Goal: Task Accomplishment & Management: Manage account settings

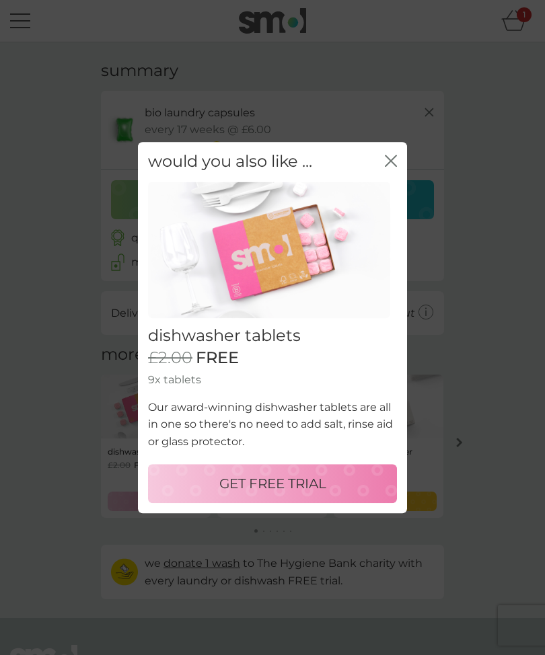
click at [387, 167] on icon "close" at bounding box center [391, 161] width 12 height 12
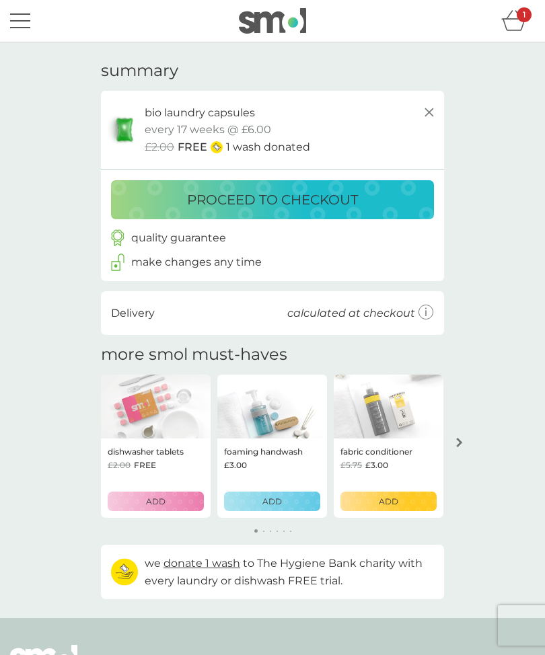
click at [272, 200] on p "proceed to checkout" at bounding box center [272, 200] width 171 height 22
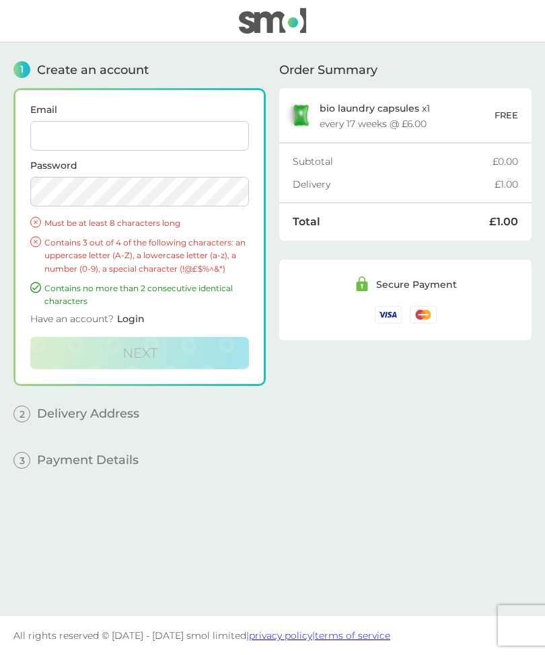
click at [76, 141] on input "Email" at bounding box center [139, 136] width 219 height 30
type input "nikki.warne@hotmail.co.uk"
click at [133, 317] on span "Login" at bounding box center [131, 319] width 28 height 12
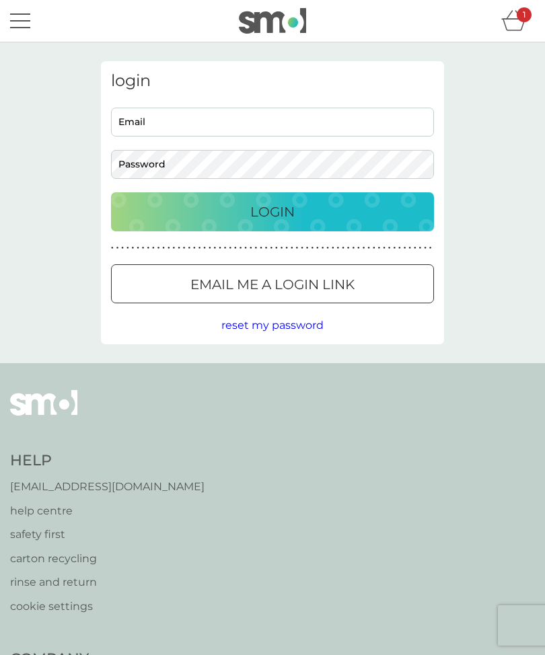
click at [280, 330] on span "reset my password" at bounding box center [272, 325] width 102 height 13
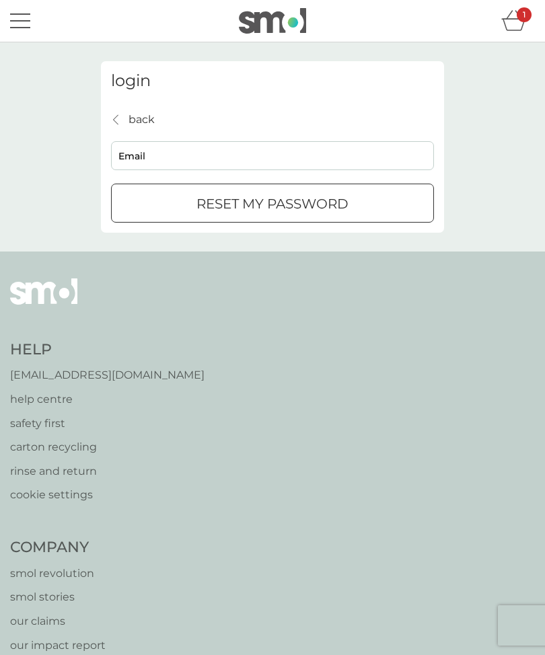
click at [146, 158] on input "Email" at bounding box center [272, 155] width 323 height 29
type input "nikki.warne@hotmail.co.uk"
click at [248, 203] on div "submit" at bounding box center [272, 204] width 48 height 14
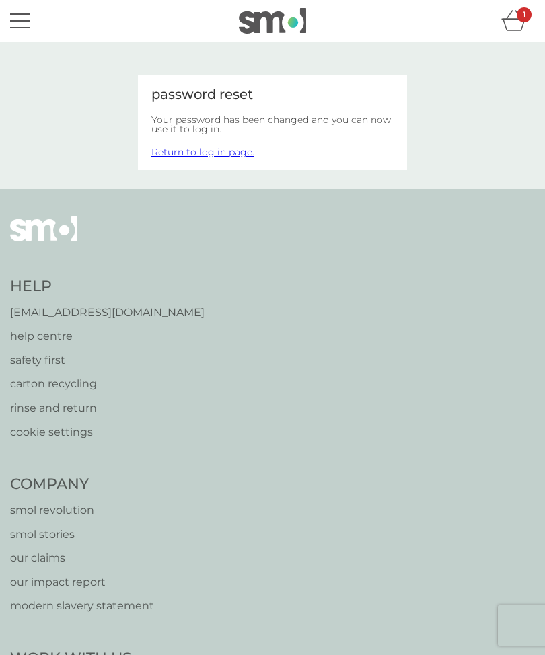
click at [205, 156] on link "Return to log in page." at bounding box center [202, 152] width 103 height 12
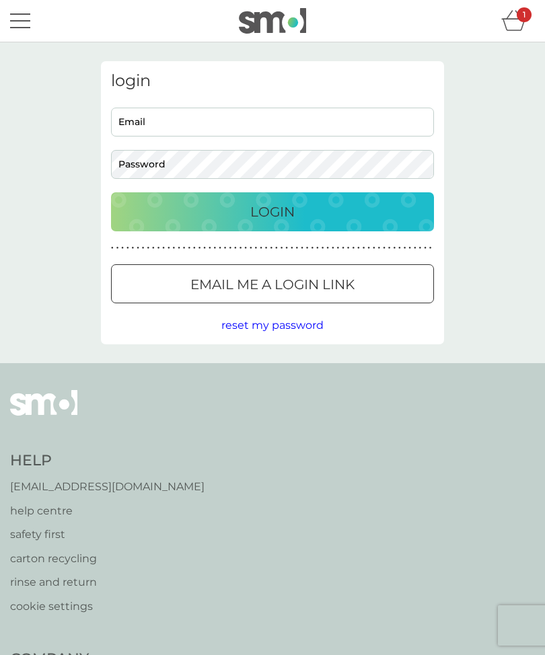
click at [153, 128] on input "Email" at bounding box center [272, 122] width 323 height 29
type input "nikki.warne@hotmail.co.uk"
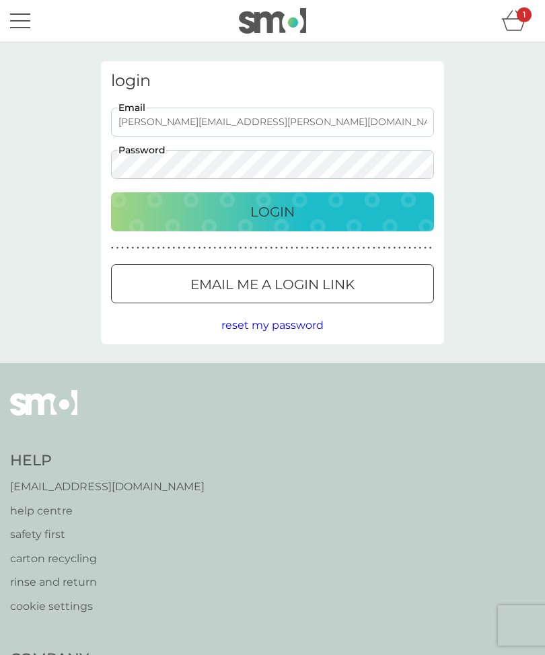
click at [280, 214] on p "Login" at bounding box center [272, 212] width 44 height 22
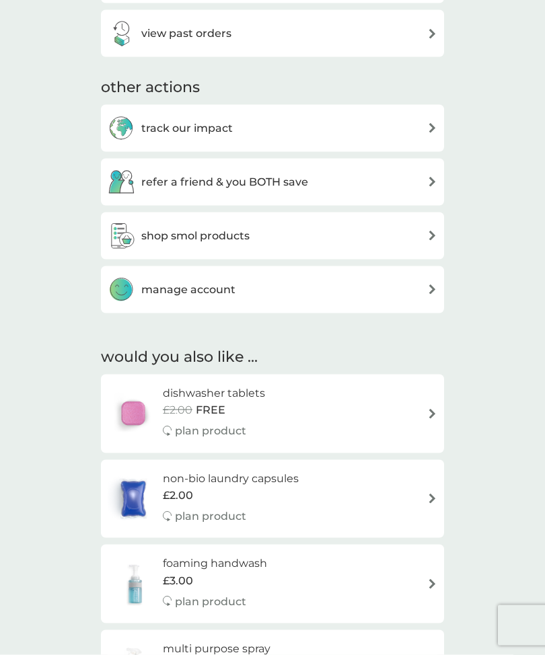
scroll to position [390, 0]
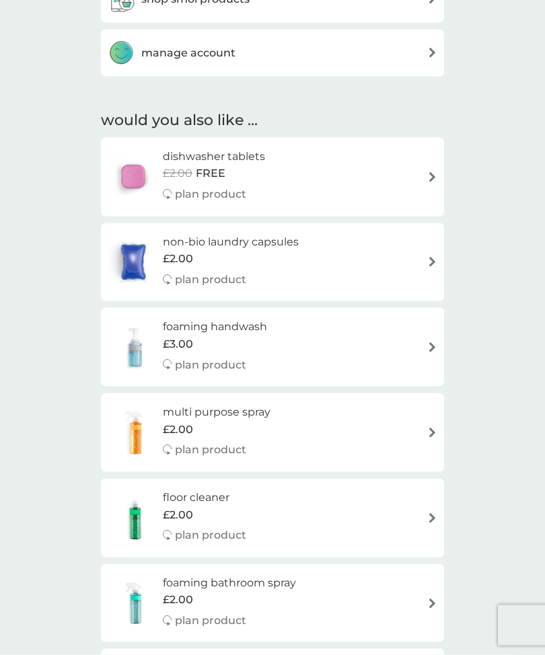
scroll to position [0, 0]
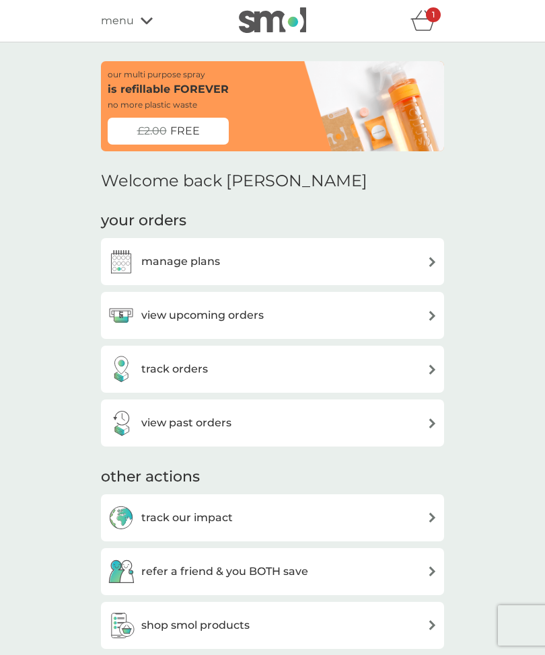
click at [129, 22] on span "menu" at bounding box center [117, 20] width 33 height 17
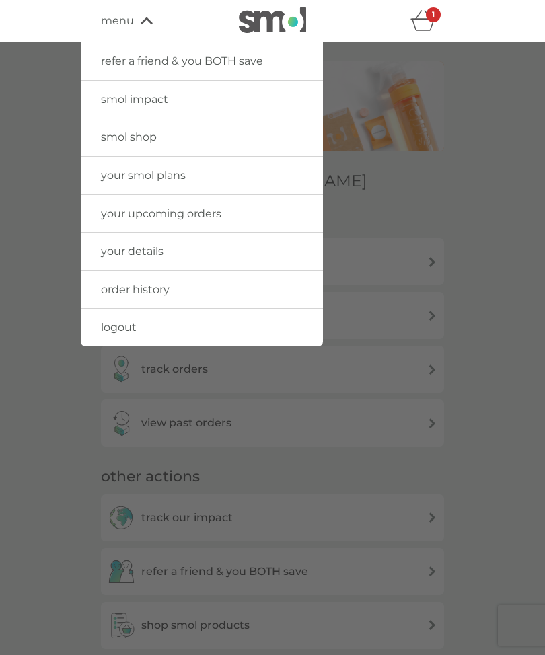
click at [166, 251] on link "your details" at bounding box center [202, 252] width 242 height 38
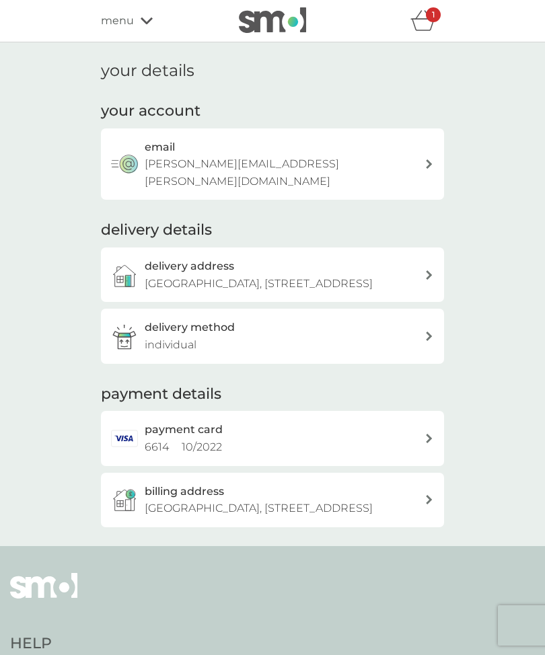
click at [422, 258] on div "delivery address Newcroft, 23 New Road, Norwich, NR10 4ND" at bounding box center [285, 275] width 280 height 34
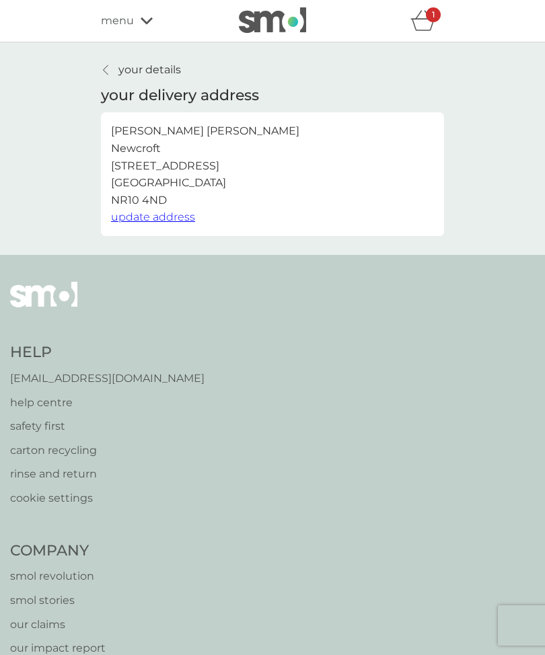
click at [180, 217] on span "update address" at bounding box center [153, 216] width 84 height 13
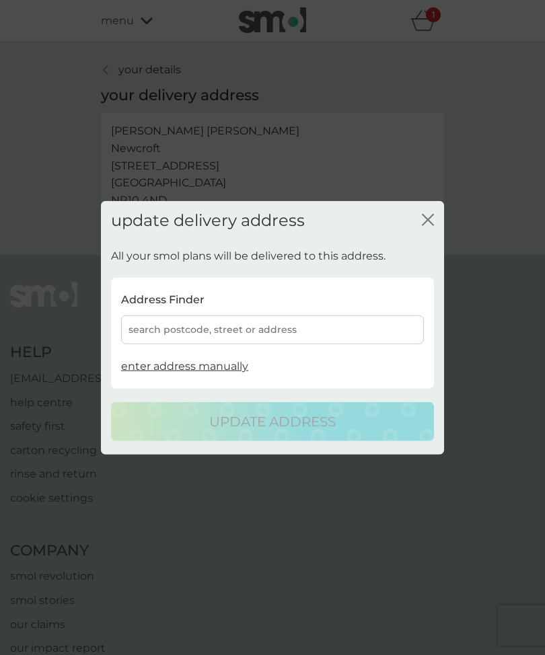
click at [161, 329] on div "search postcode, street or address" at bounding box center [272, 329] width 303 height 29
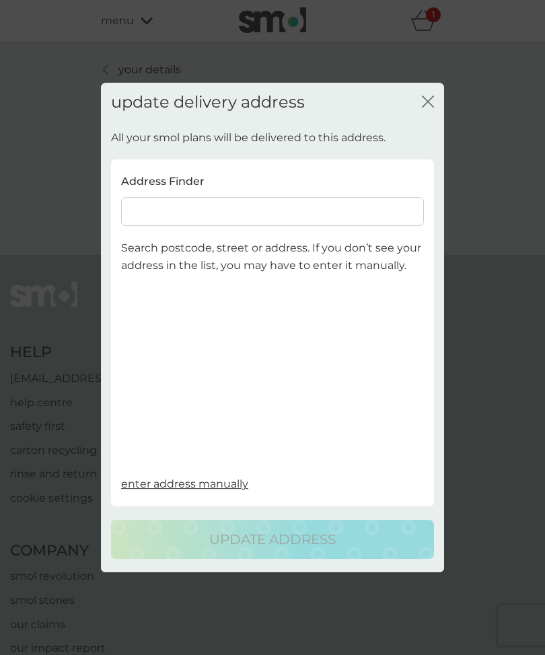
click at [151, 218] on input at bounding box center [272, 211] width 303 height 29
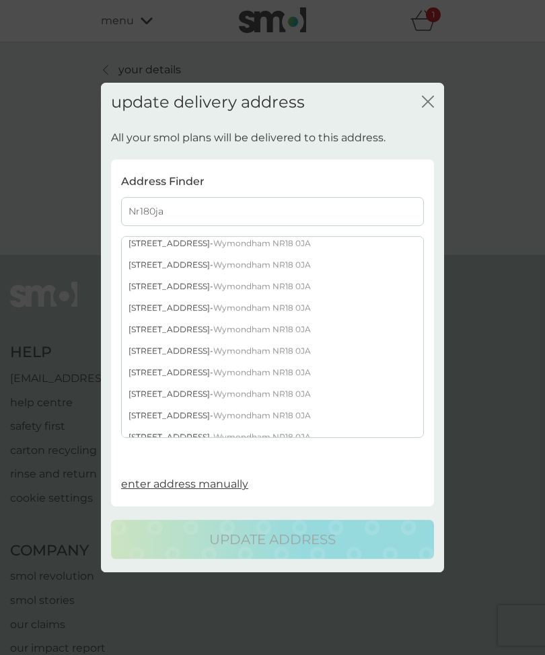
scroll to position [73, 0]
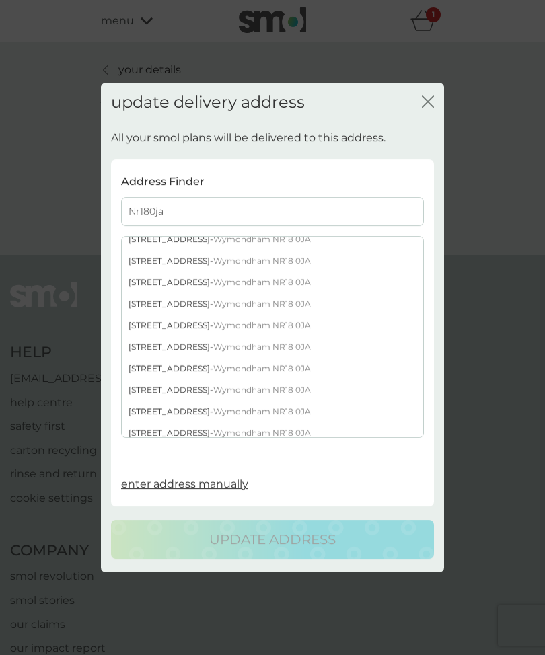
type input "Nr180ja"
click at [178, 390] on div "24 Hewitts Lane - Wymondham NR18 0JA" at bounding box center [272, 390] width 301 height 22
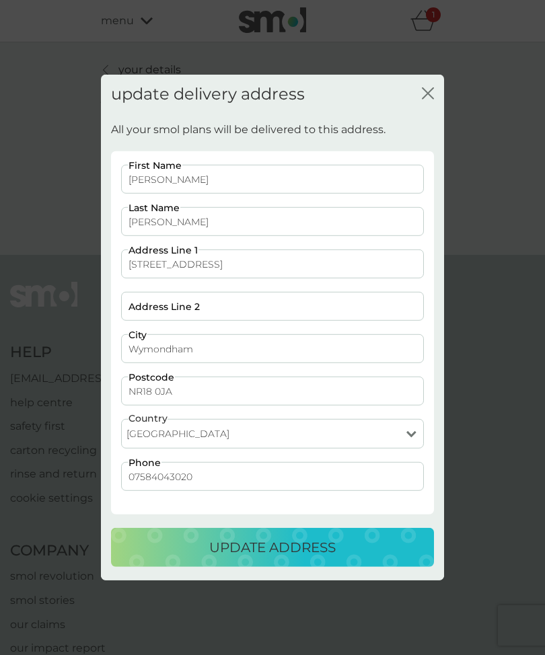
click at [282, 551] on p "update address" at bounding box center [272, 548] width 126 height 22
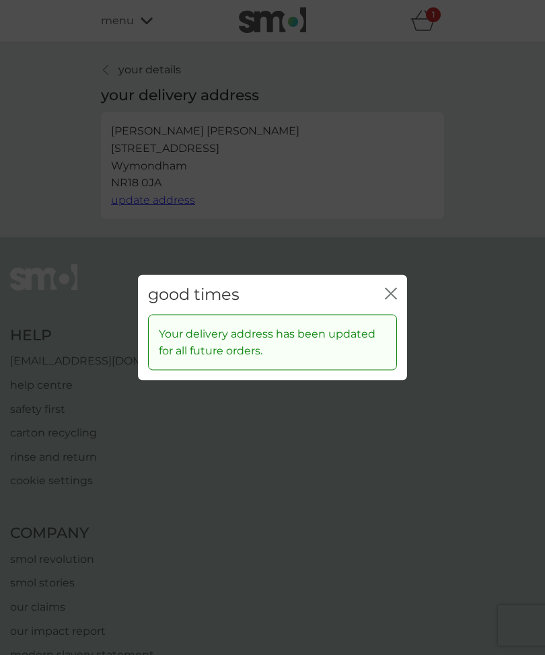
click at [396, 291] on icon "close" at bounding box center [391, 294] width 12 height 12
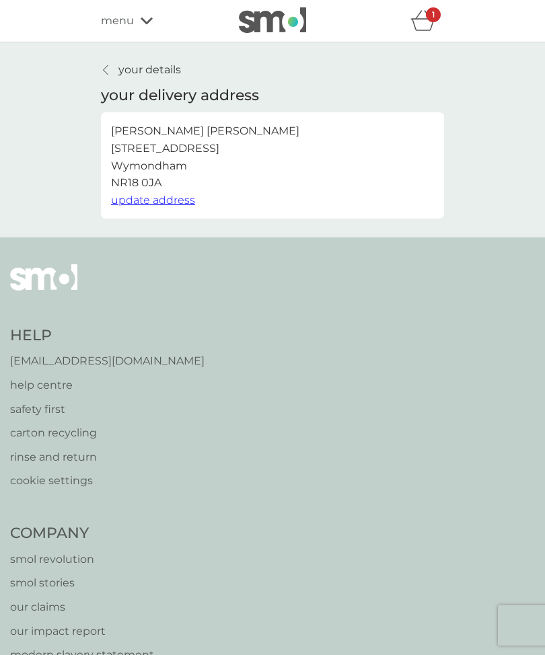
click at [436, 14] on div "1" at bounding box center [433, 14] width 15 height 15
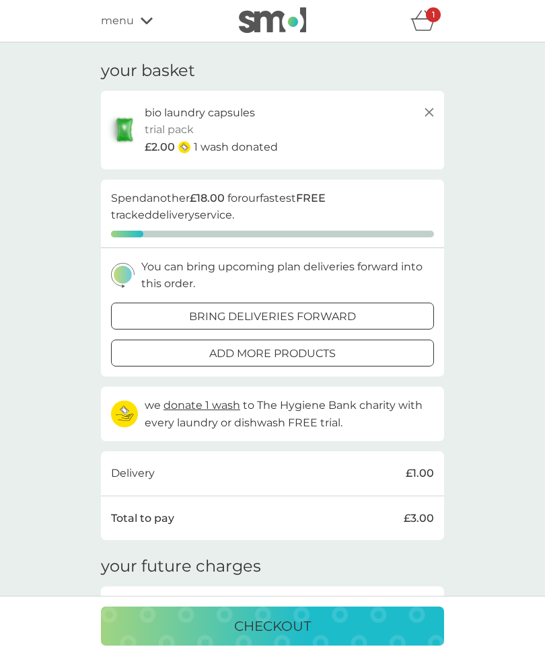
click at [279, 627] on p "checkout" at bounding box center [272, 626] width 77 height 22
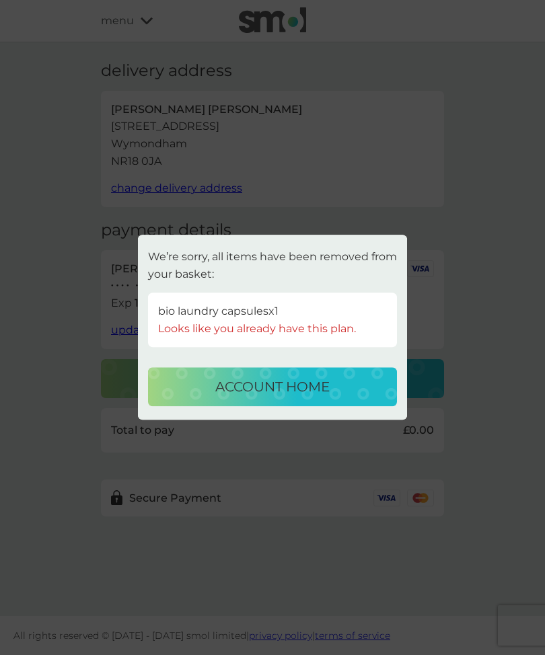
click at [282, 385] on p "account home" at bounding box center [272, 388] width 114 height 22
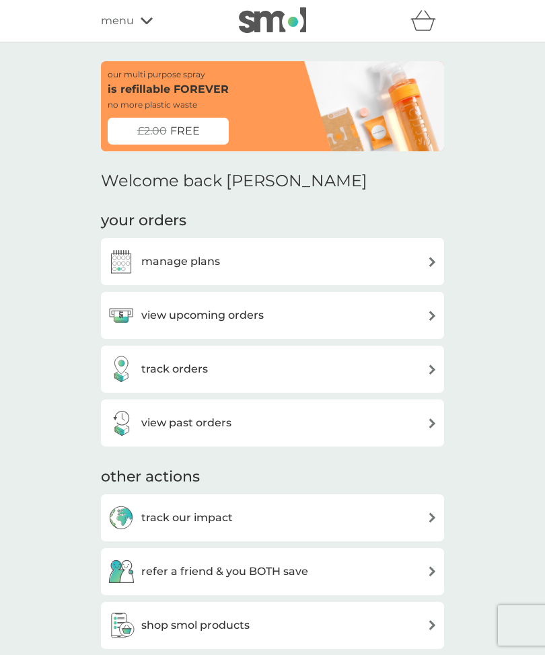
click at [422, 265] on div "manage plans" at bounding box center [272, 261] width 329 height 27
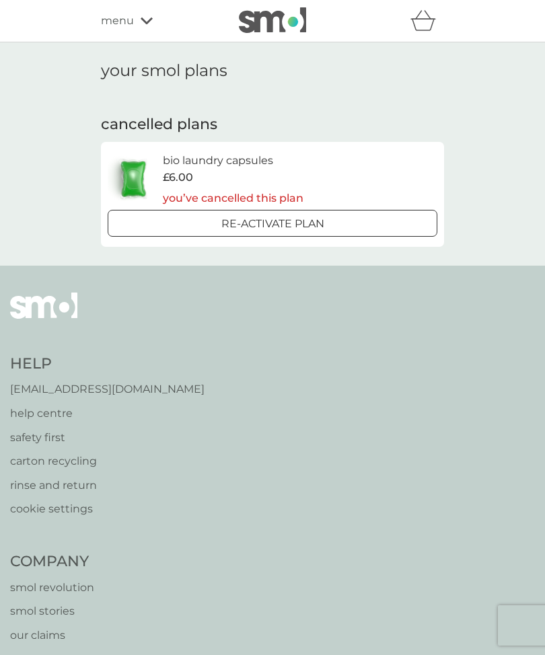
click at [289, 223] on div at bounding box center [272, 224] width 48 height 14
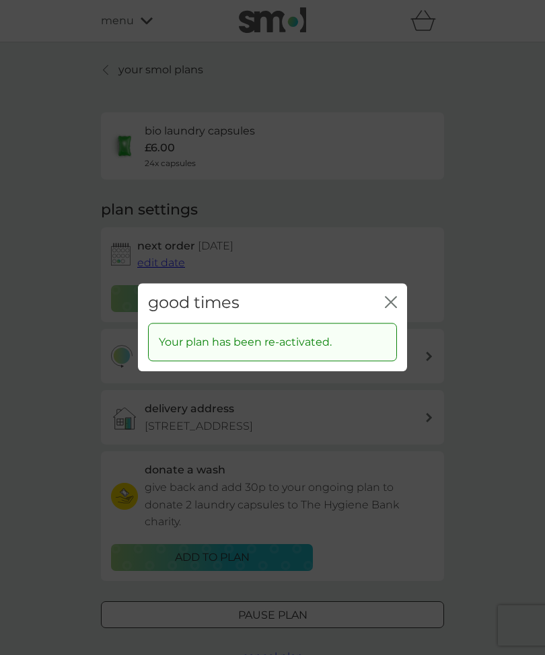
click at [392, 300] on icon "close" at bounding box center [391, 302] width 12 height 12
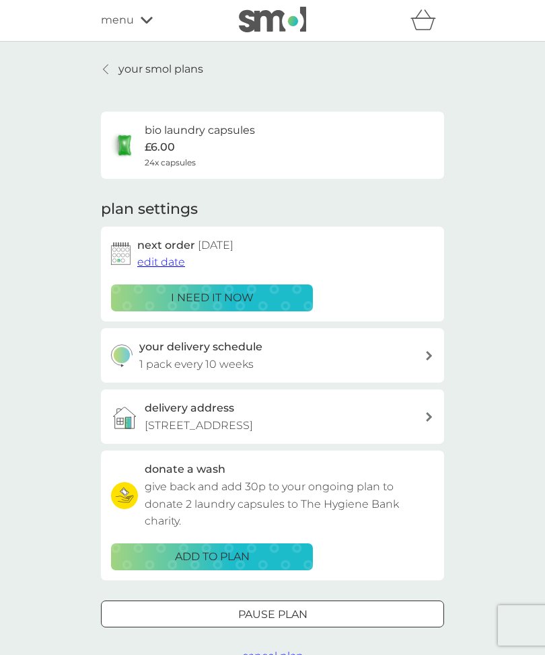
scroll to position [7, 0]
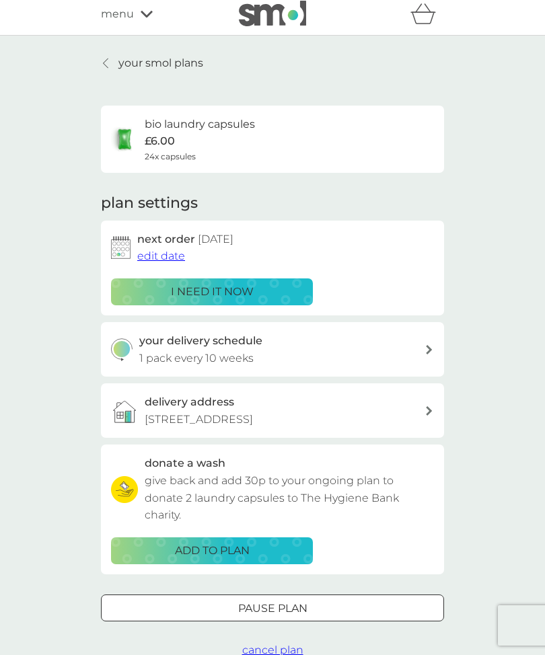
click at [273, 605] on div at bounding box center [272, 606] width 9 height 9
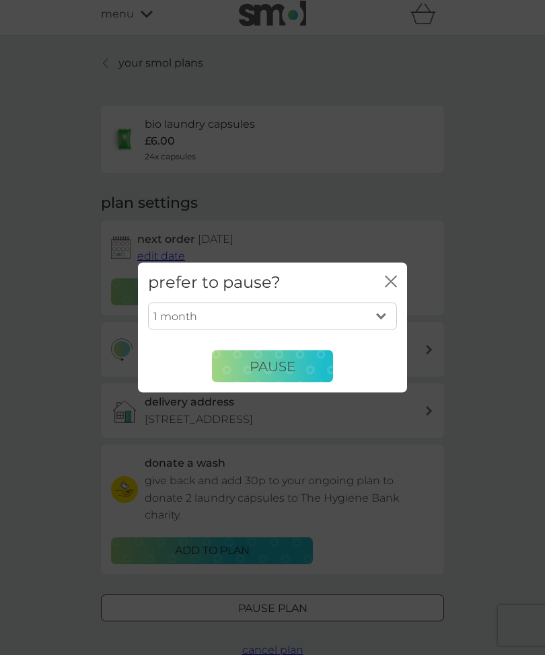
click at [279, 650] on div "prefer to pause? close 1 month 2 months 3 months 4 months 5 months 6 months Pau…" at bounding box center [272, 327] width 545 height 655
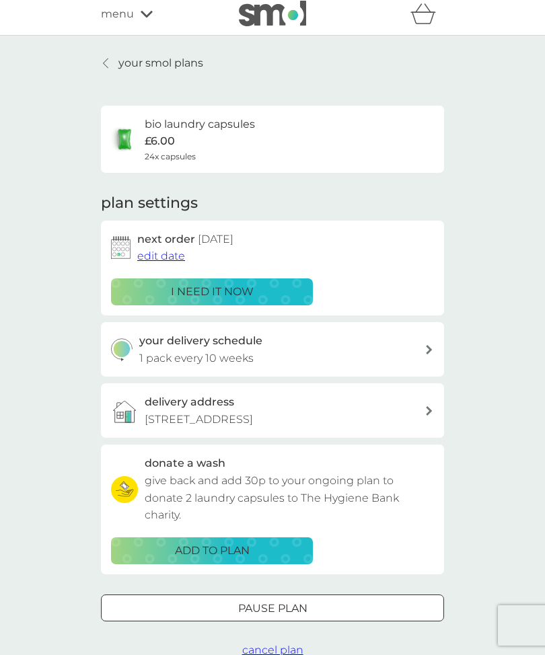
click at [281, 650] on span "cancel plan" at bounding box center [272, 649] width 61 height 13
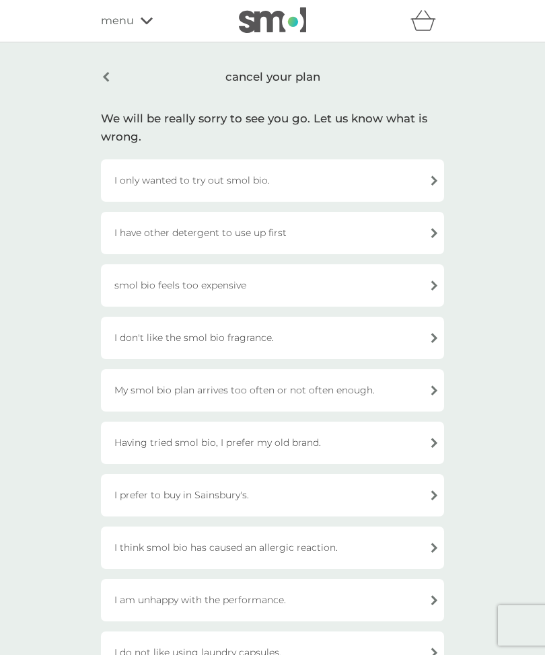
click at [429, 235] on div "I have other detergent to use up first" at bounding box center [272, 233] width 343 height 42
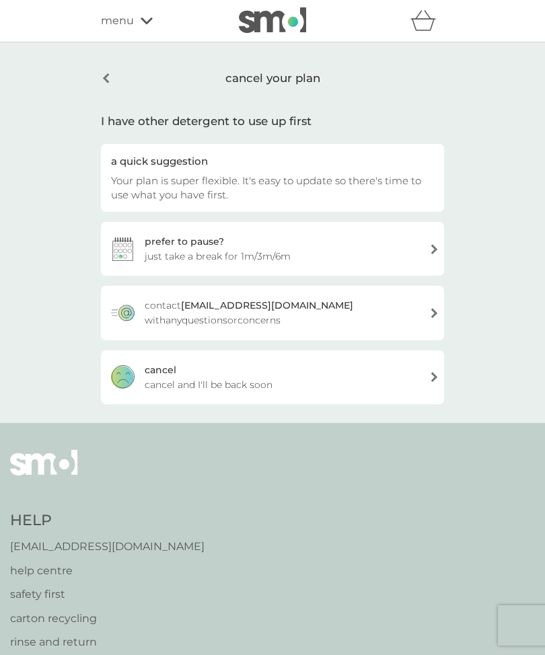
click at [361, 384] on div "[PERSON_NAME] and I'll be back soon" at bounding box center [272, 377] width 343 height 54
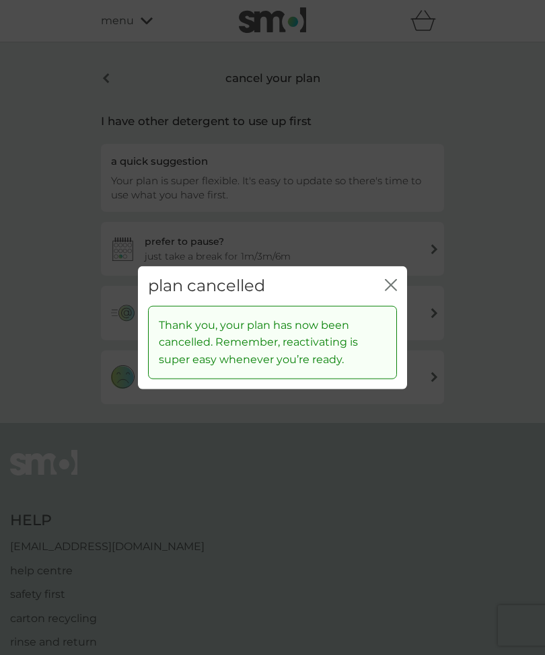
click at [396, 291] on icon "close" at bounding box center [391, 285] width 12 height 12
